Goal: Transaction & Acquisition: Purchase product/service

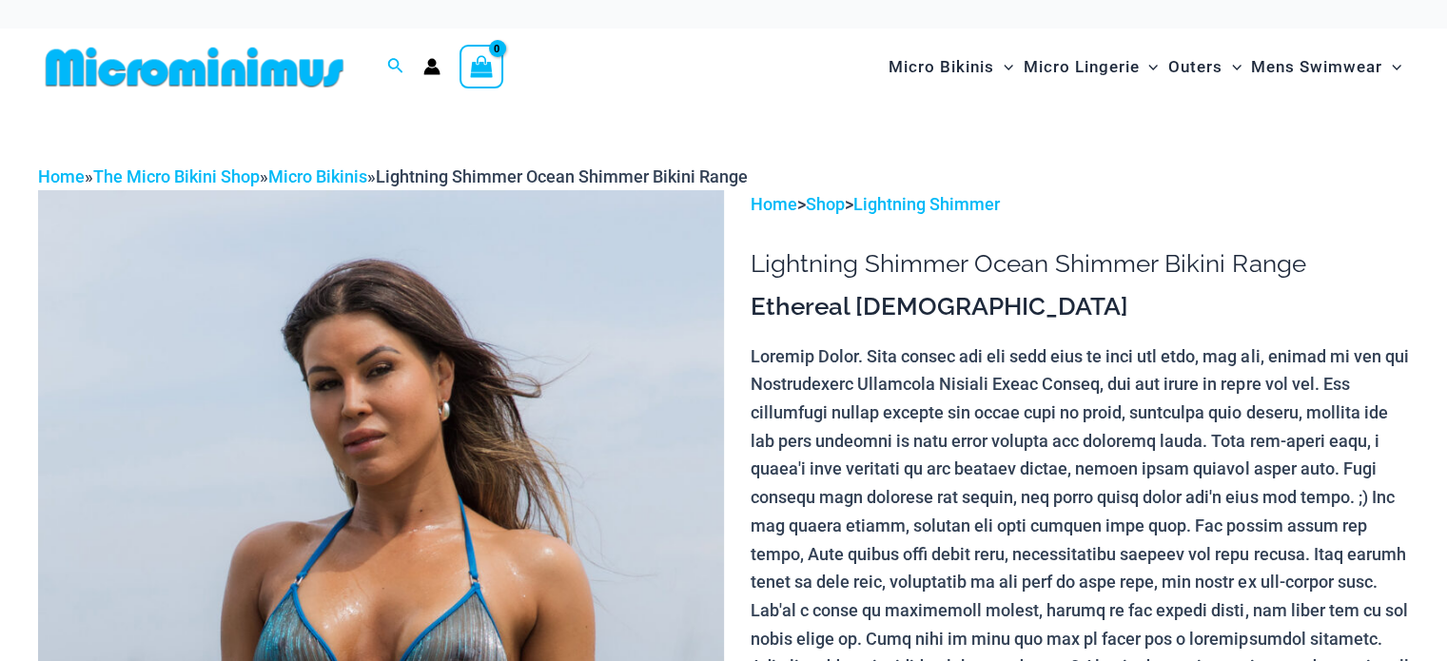
scroll to position [187, 0]
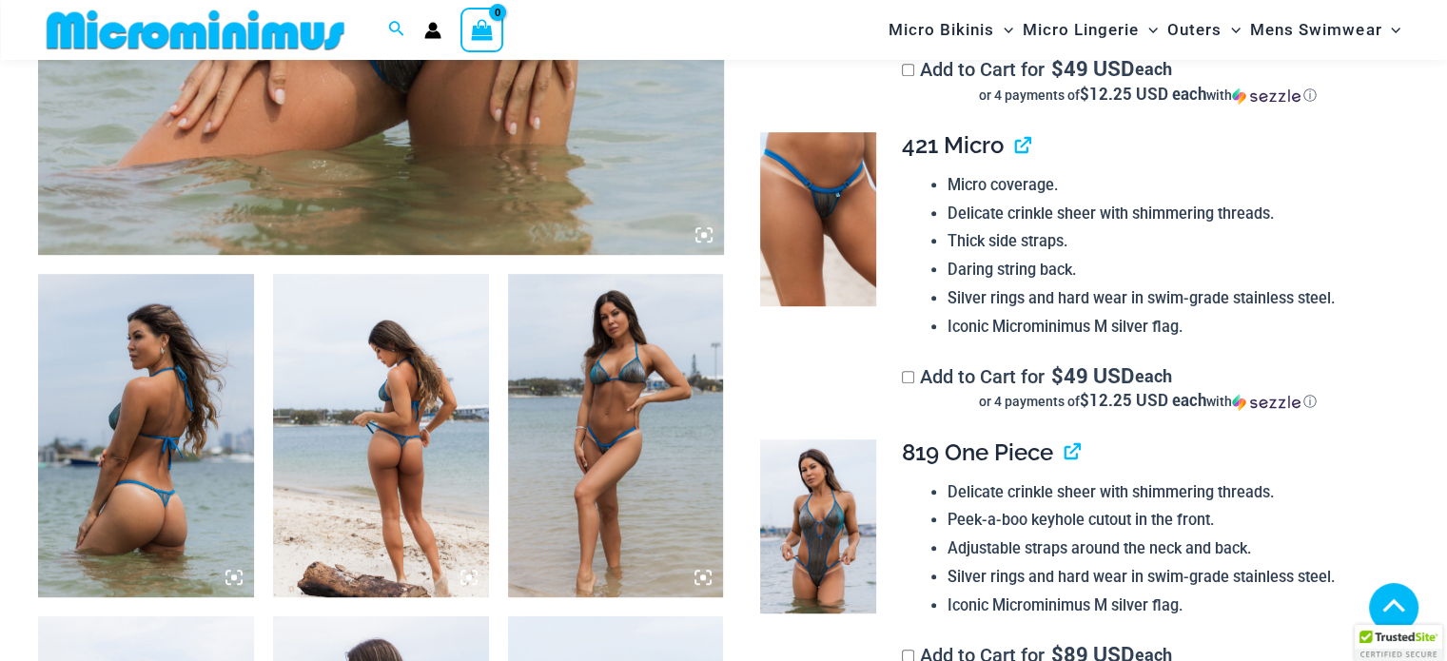
click at [175, 471] on img at bounding box center [146, 435] width 216 height 323
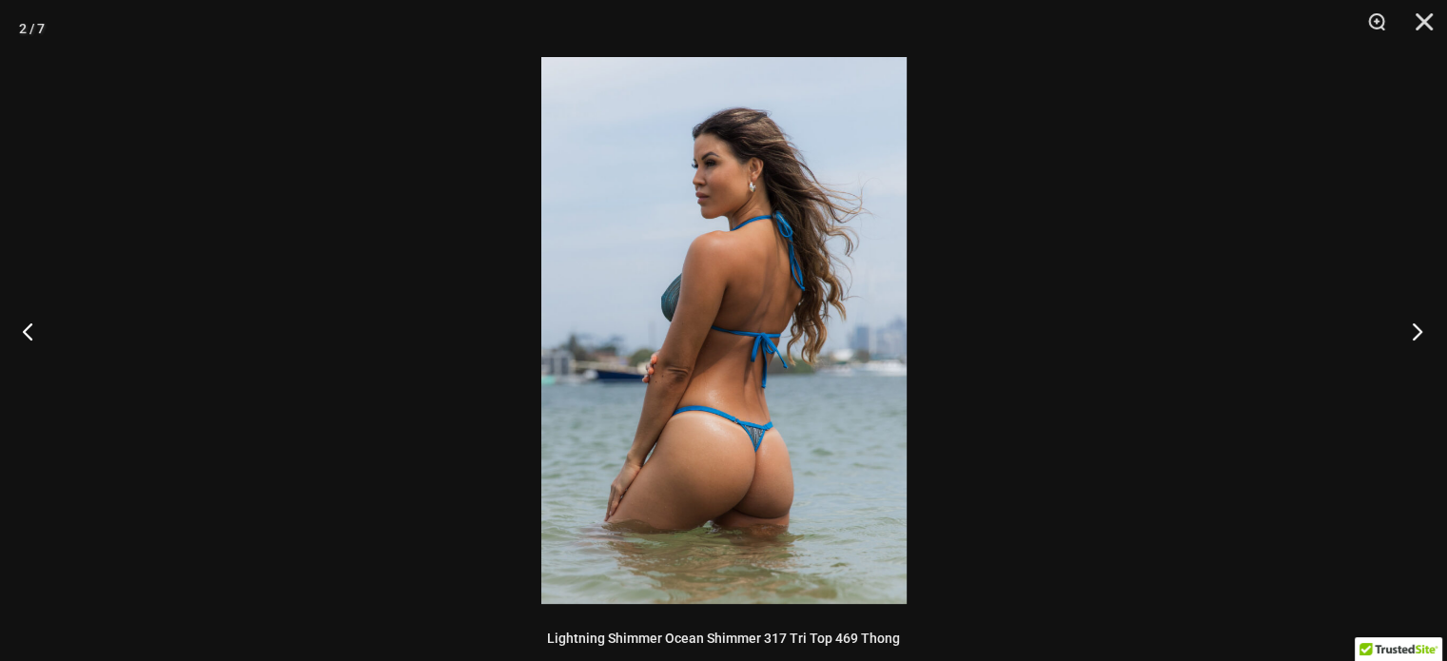
click at [1422, 341] on button "Next" at bounding box center [1410, 330] width 71 height 95
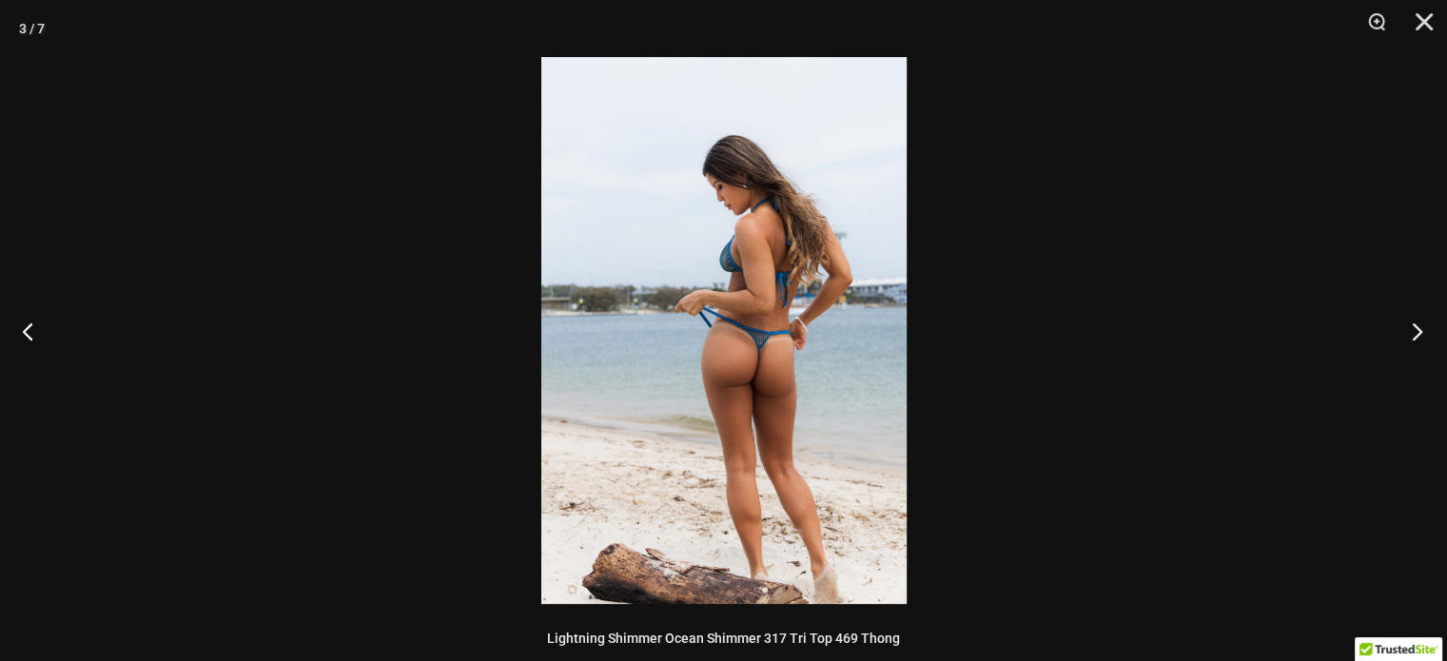
click at [1422, 341] on button "Next" at bounding box center [1410, 330] width 71 height 95
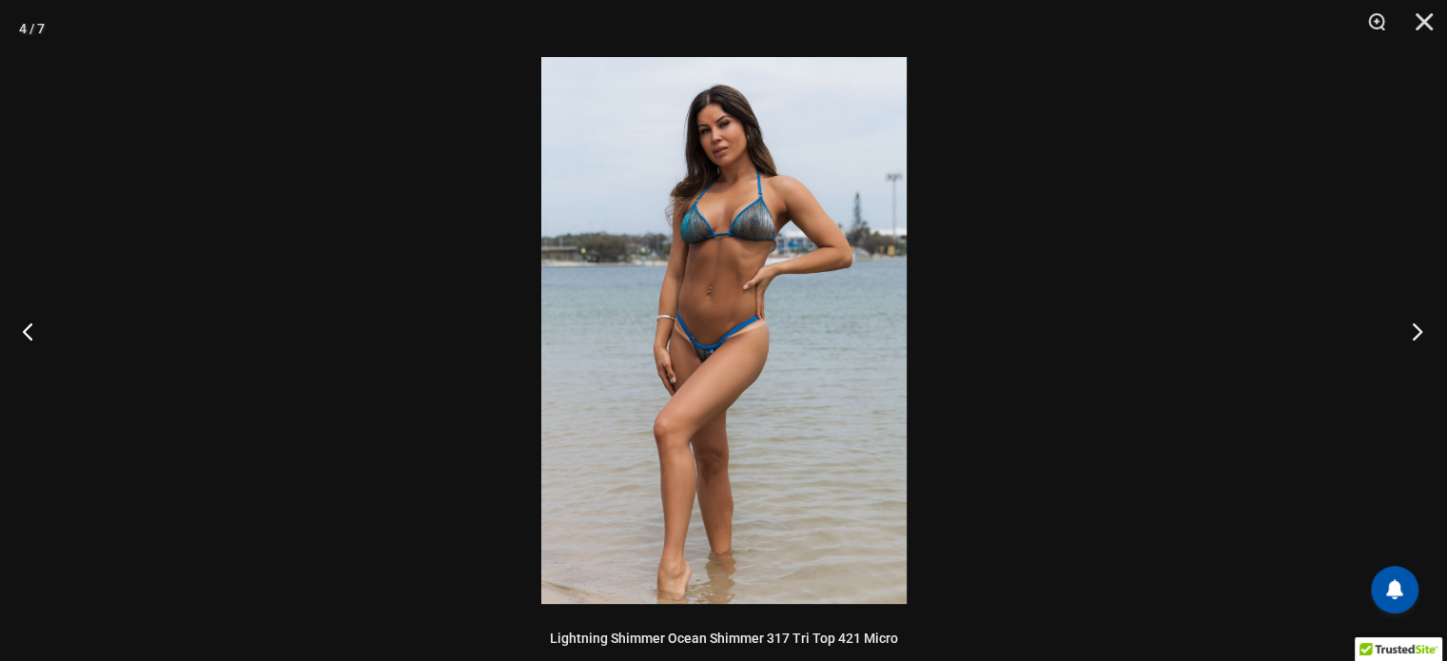
click at [1408, 331] on button "Next" at bounding box center [1410, 330] width 71 height 95
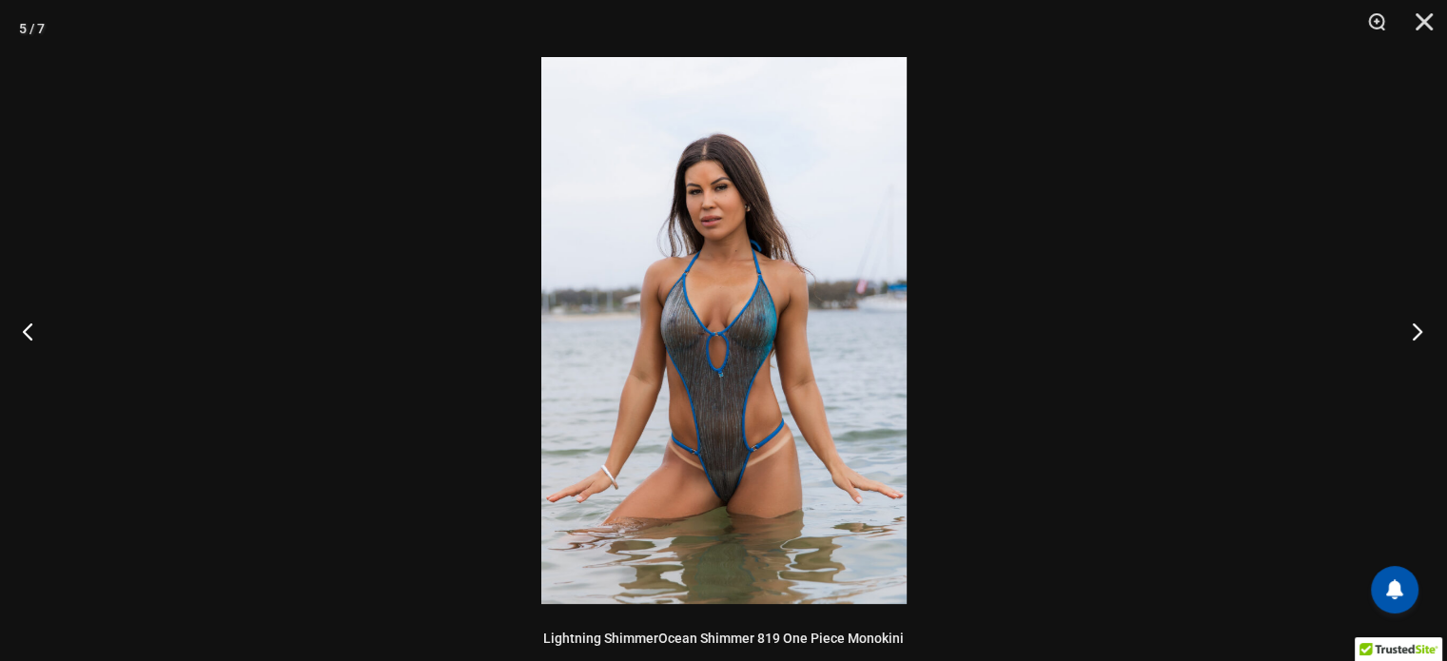
click at [1408, 331] on button "Next" at bounding box center [1410, 330] width 71 height 95
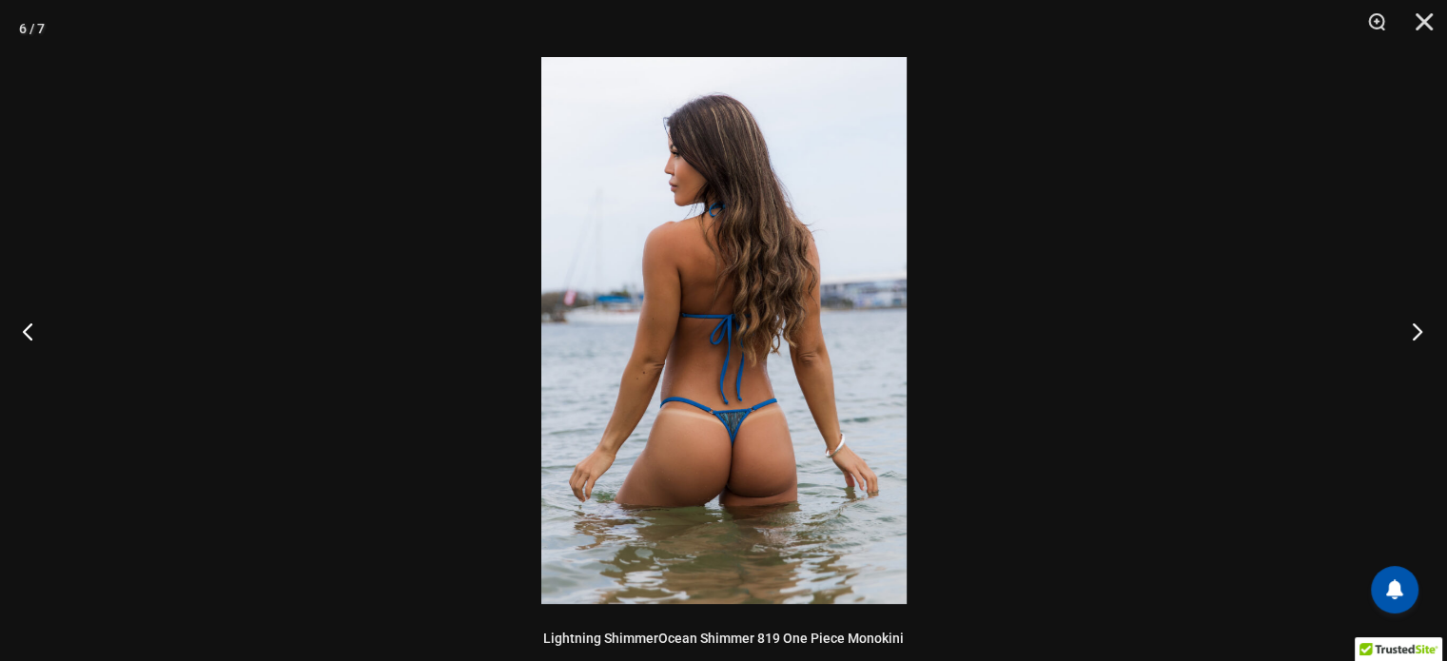
click at [1408, 331] on button "Next" at bounding box center [1410, 330] width 71 height 95
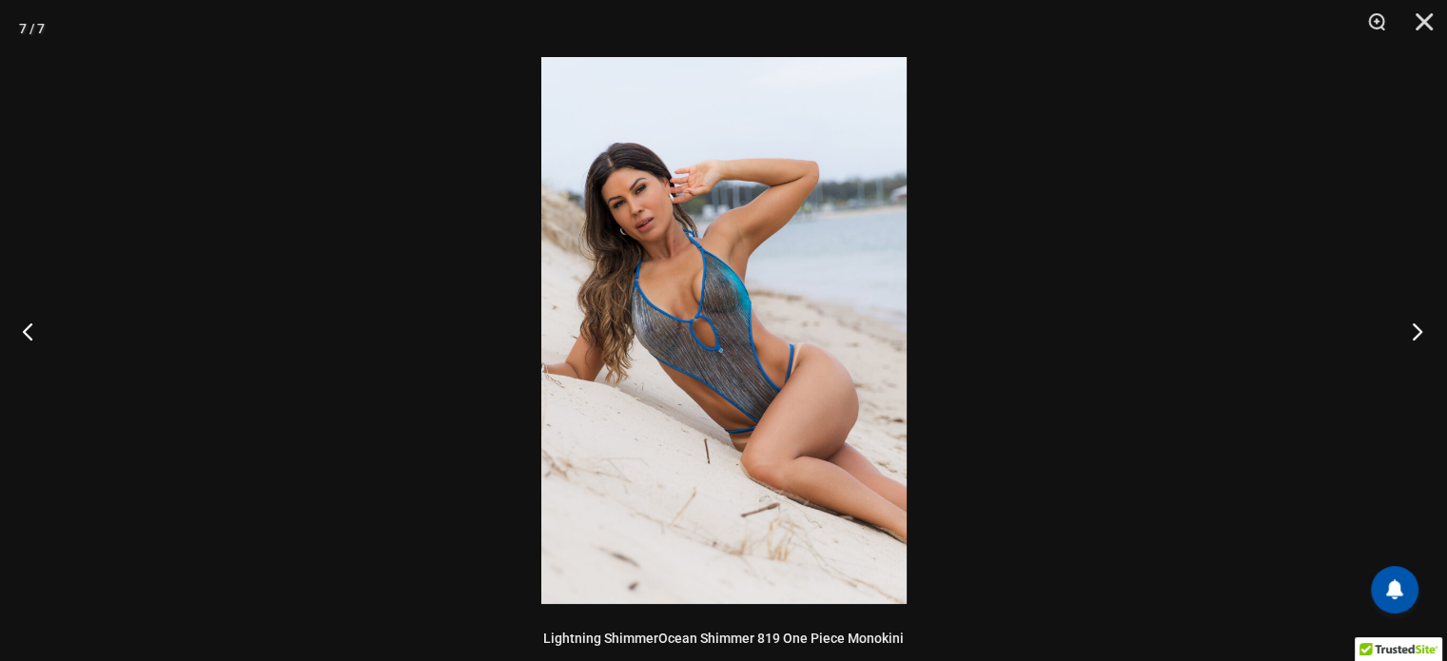
click at [1408, 331] on button "Next" at bounding box center [1410, 330] width 71 height 95
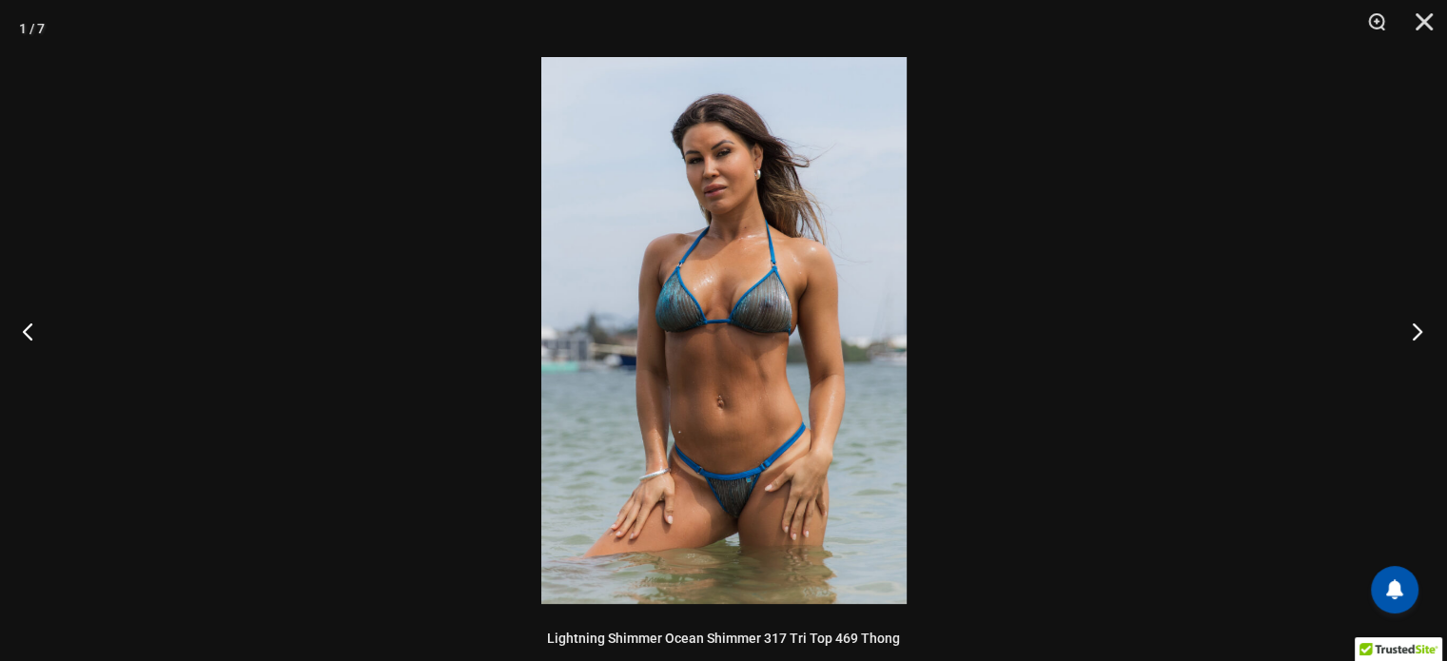
click at [1408, 331] on button "Next" at bounding box center [1410, 330] width 71 height 95
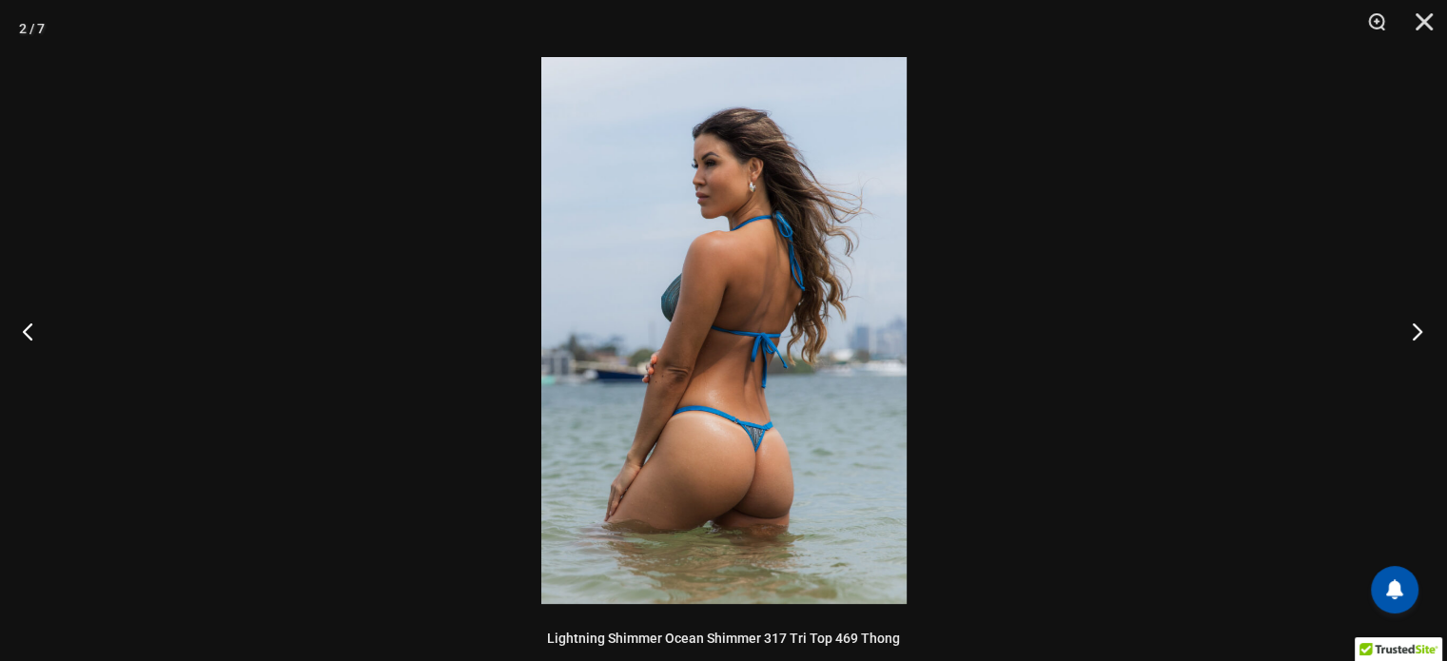
click at [1408, 331] on button "Next" at bounding box center [1410, 330] width 71 height 95
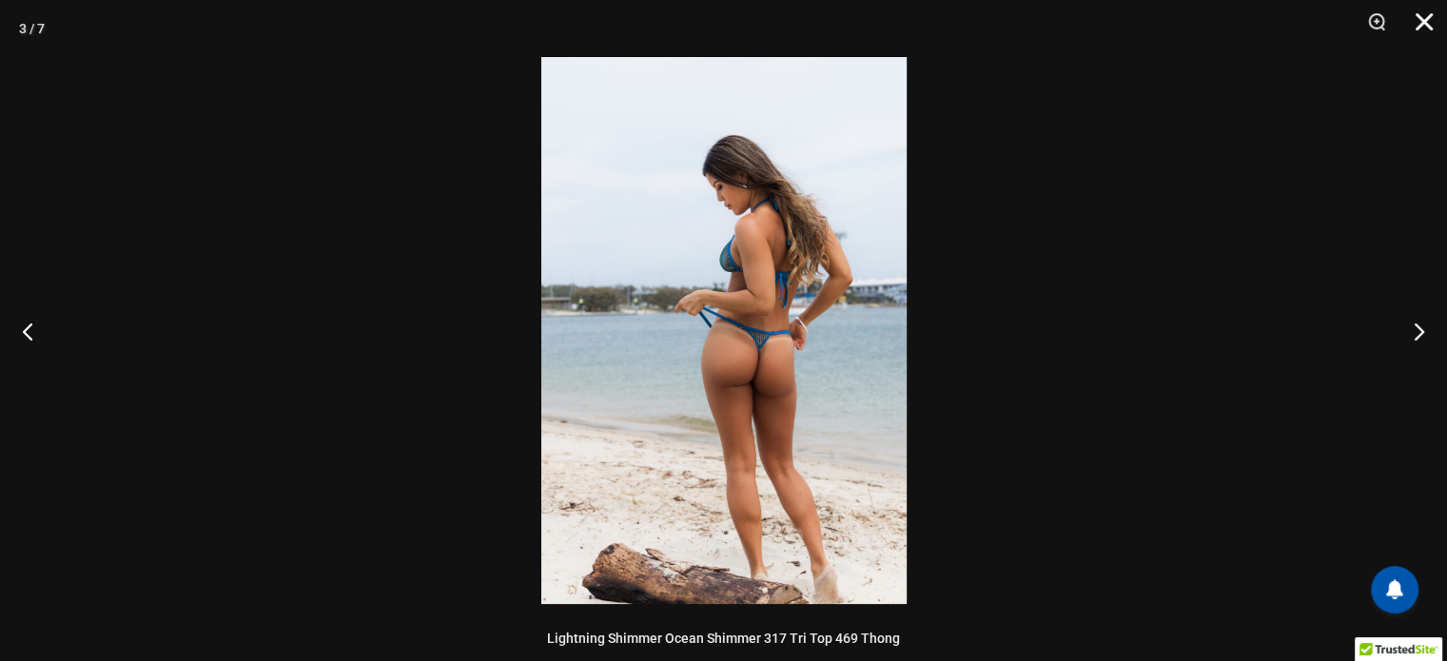
click at [1432, 21] on button "Close" at bounding box center [1417, 28] width 48 height 57
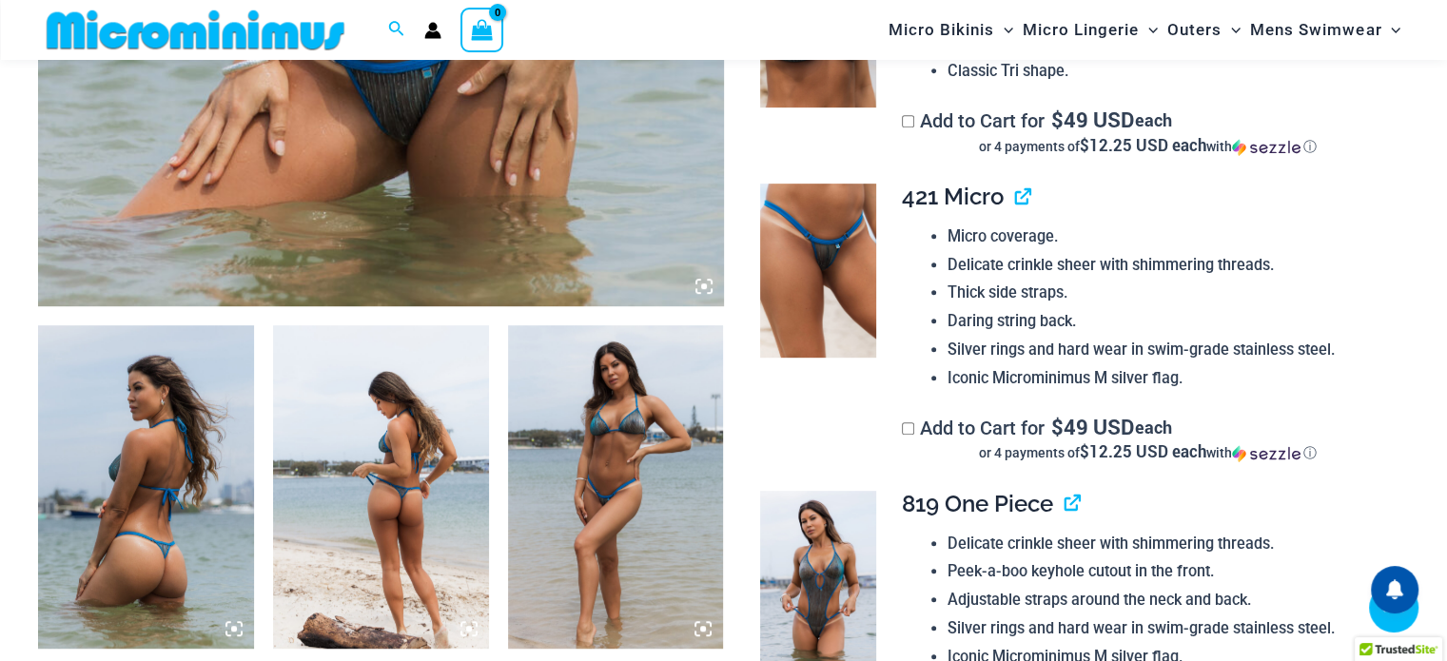
scroll to position [851, 0]
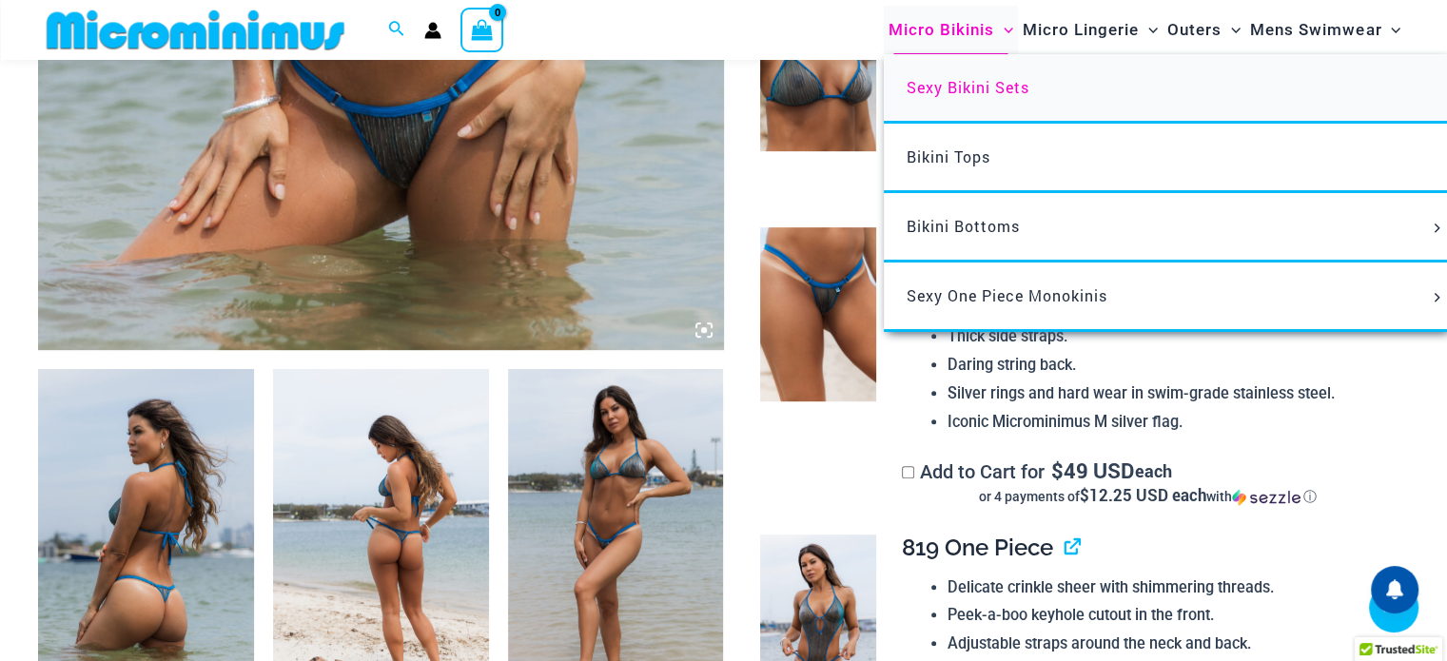
click at [955, 94] on span "Sexy Bikini Sets" at bounding box center [967, 87] width 123 height 20
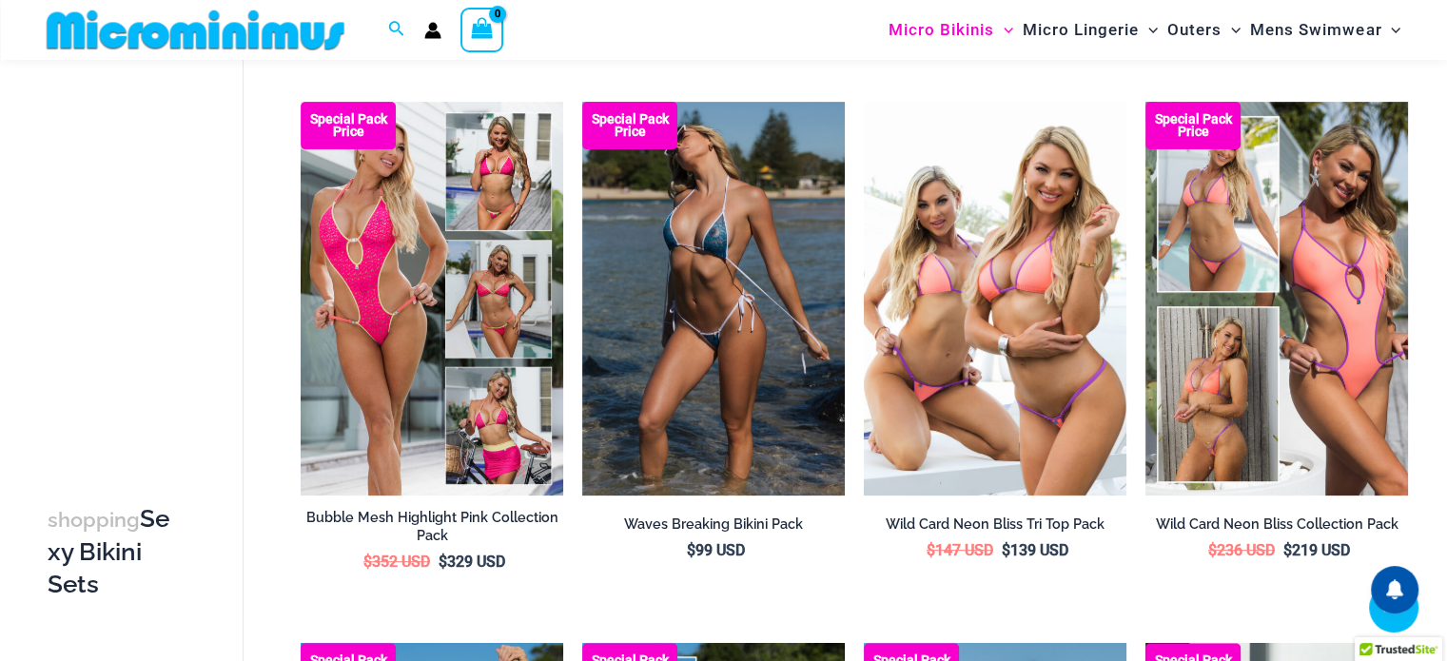
scroll to position [1031, 0]
